Goal: Task Accomplishment & Management: Complete application form

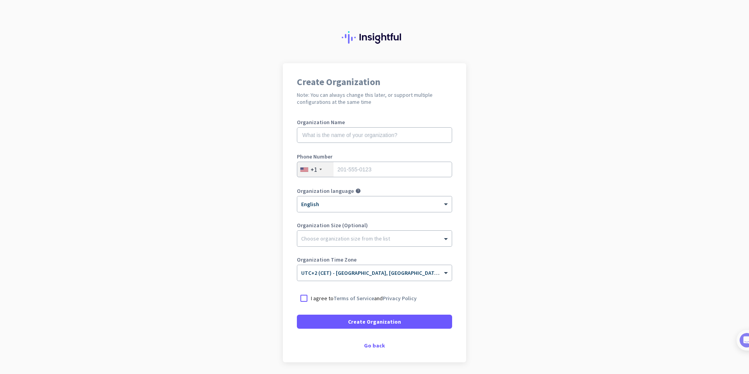
click at [323, 167] on div "+1" at bounding box center [315, 169] width 36 height 15
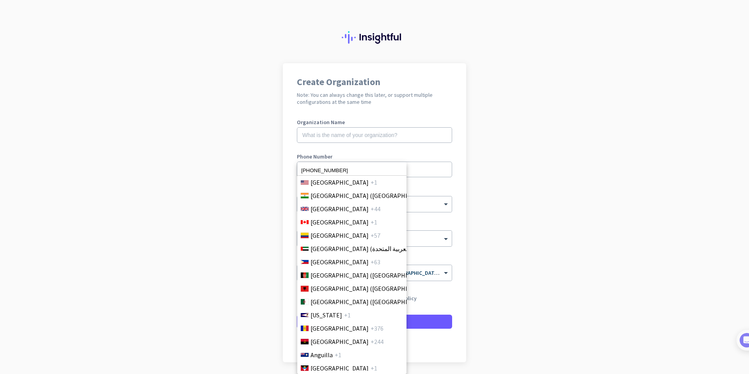
type input "[PHONE_NUMBER]"
click at [394, 167] on input "[PHONE_NUMBER]" at bounding box center [351, 170] width 109 height 10
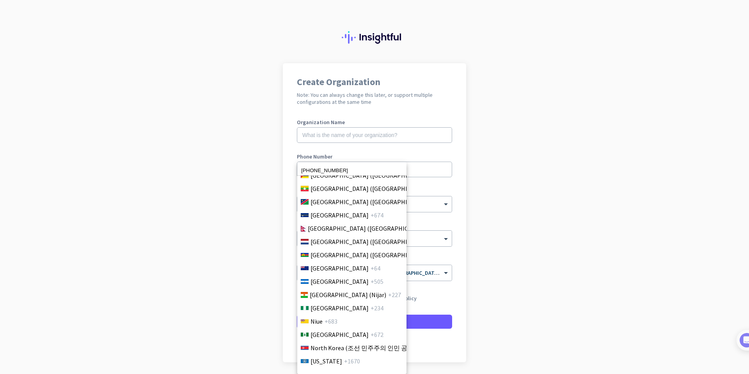
scroll to position [2069, 0]
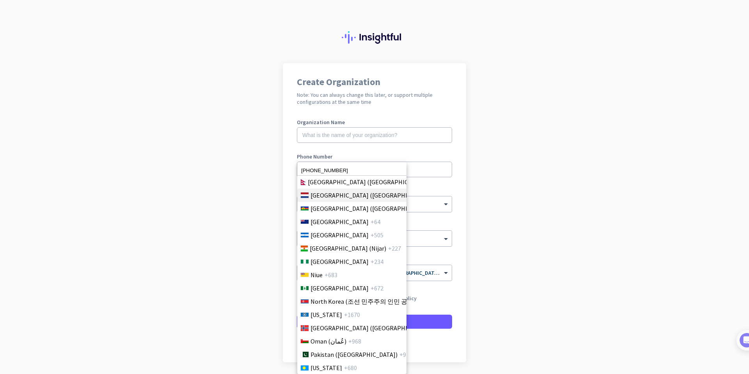
click at [317, 193] on span "[GEOGRAPHIC_DATA] ([GEOGRAPHIC_DATA])" at bounding box center [371, 194] width 122 height 9
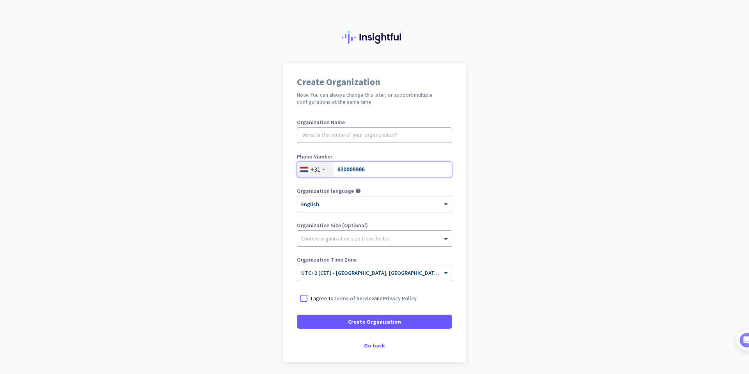
type input "630009986"
click at [344, 238] on div at bounding box center [374, 236] width 154 height 8
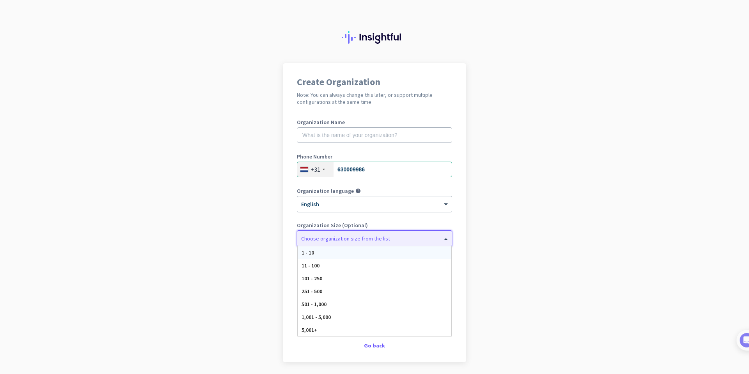
click at [334, 246] on div "1 - 10" at bounding box center [375, 252] width 154 height 13
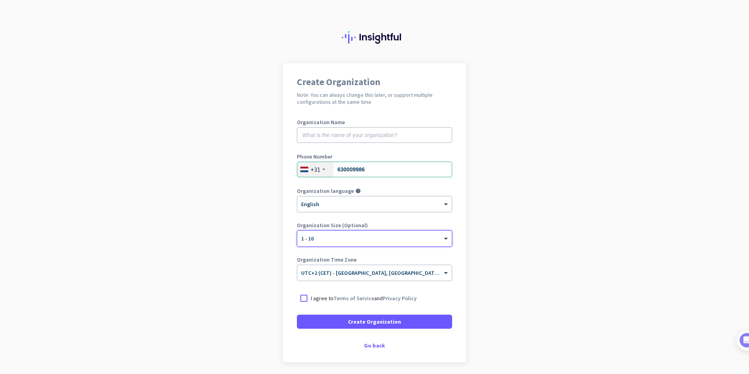
click at [554, 234] on app-onboarding-organization "Create Organization Note: You can always change this later, or support multiple…" at bounding box center [374, 232] width 749 height 338
click at [305, 301] on div at bounding box center [304, 298] width 14 height 14
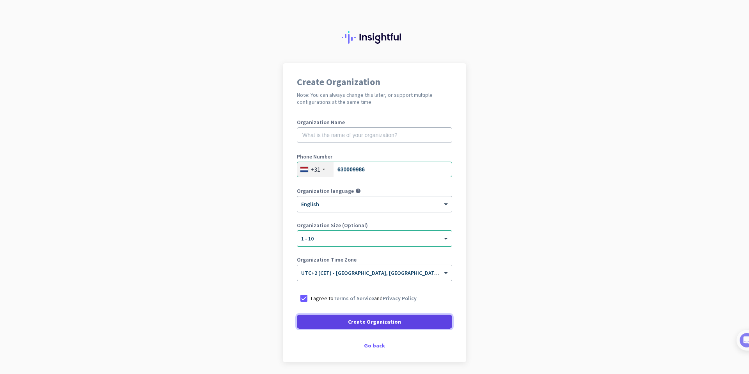
click at [321, 322] on span at bounding box center [374, 321] width 155 height 19
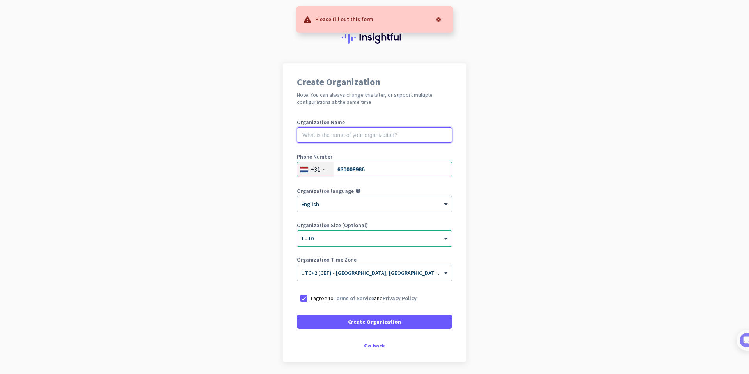
click at [341, 131] on input "text" at bounding box center [374, 135] width 155 height 16
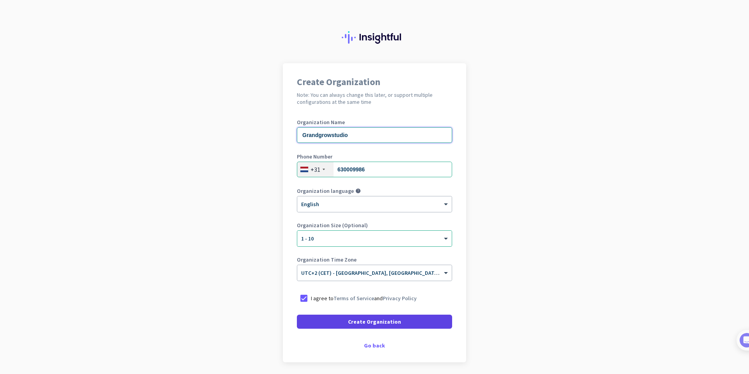
type input "Grandgrowstudio"
click at [337, 327] on span at bounding box center [374, 321] width 155 height 19
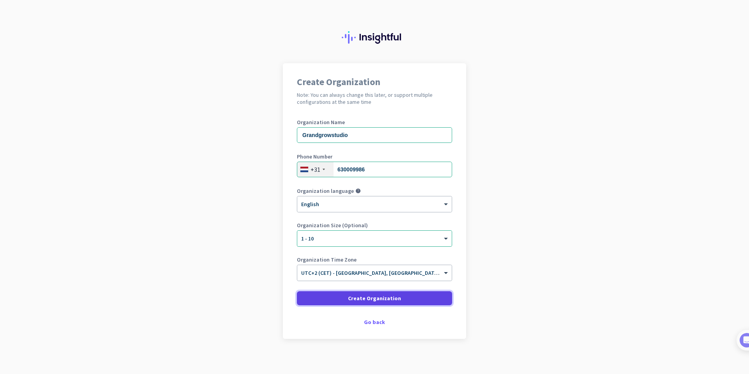
click at [357, 302] on span at bounding box center [374, 298] width 155 height 19
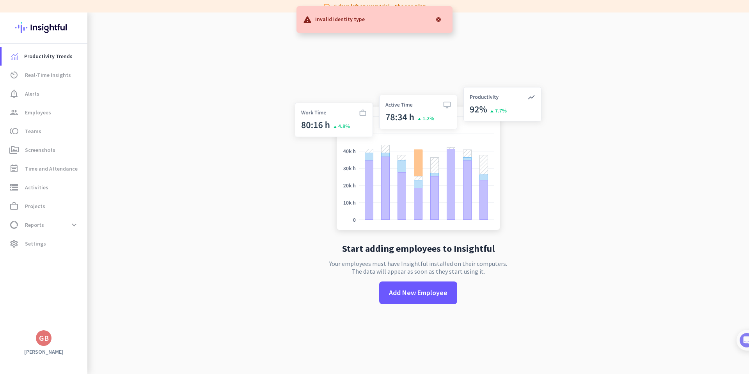
click at [435, 20] on div at bounding box center [439, 20] width 16 height 16
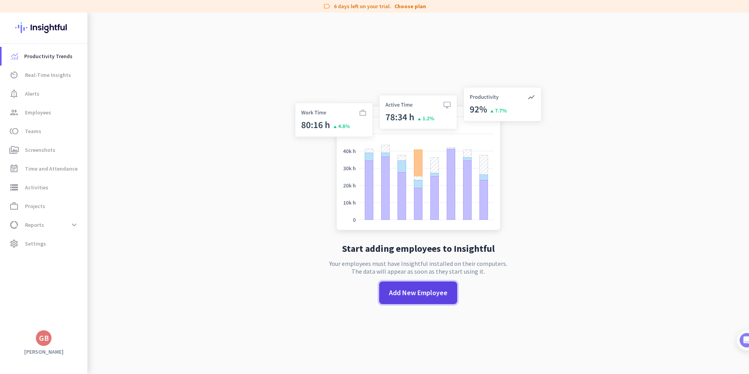
click at [422, 292] on span "Add New Employee" at bounding box center [418, 292] width 59 height 10
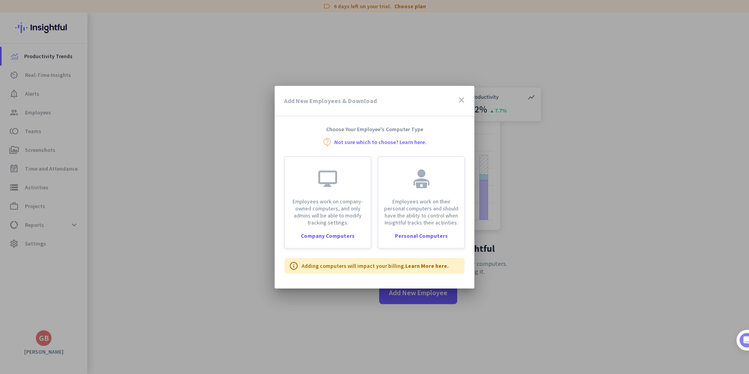
click at [465, 98] on icon "close" at bounding box center [461, 99] width 9 height 9
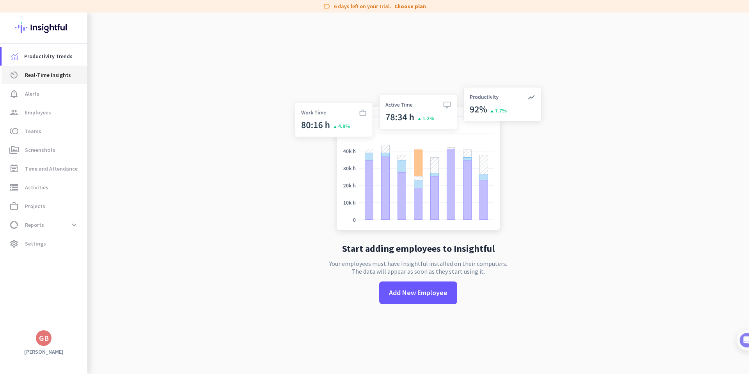
click at [28, 79] on span "Real-Time Insights" at bounding box center [48, 74] width 46 height 9
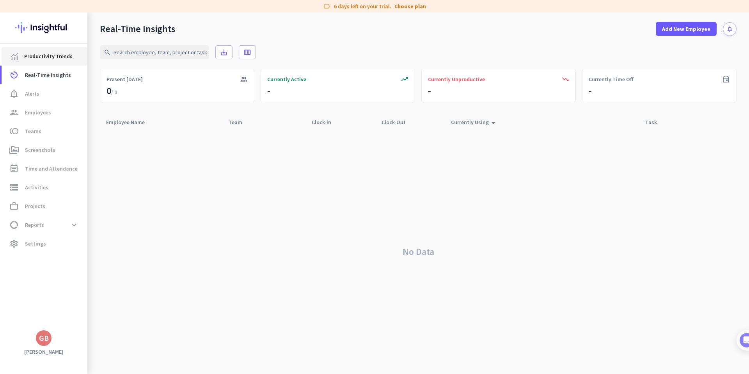
click at [44, 61] on link "Productivity Trends" at bounding box center [45, 56] width 86 height 19
